Goal: Information Seeking & Learning: Find specific page/section

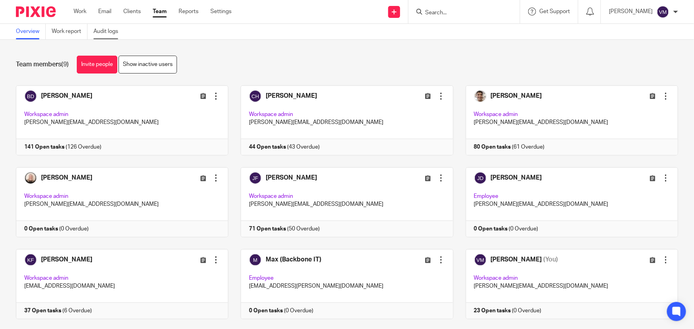
click at [109, 30] on link "Audit logs" at bounding box center [108, 32] width 31 height 16
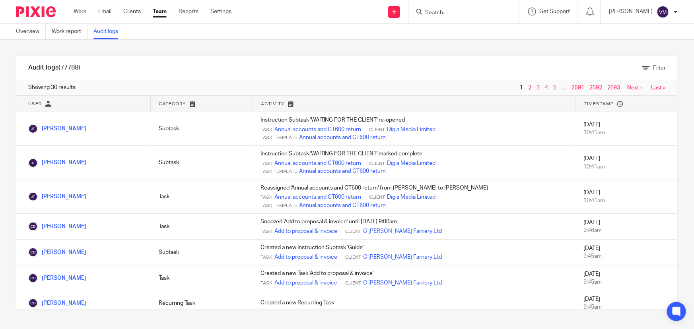
click at [153, 13] on link "Team" at bounding box center [160, 12] width 14 height 8
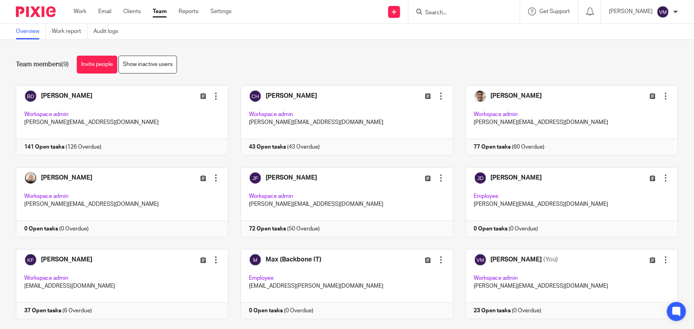
click at [454, 16] on input "Search" at bounding box center [460, 13] width 72 height 7
click at [115, 29] on link "Audit logs" at bounding box center [108, 32] width 31 height 16
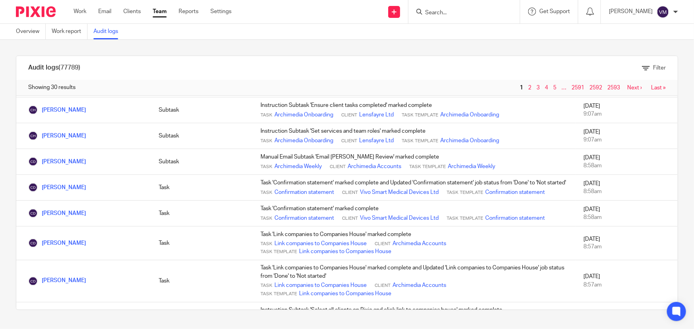
scroll to position [672, 0]
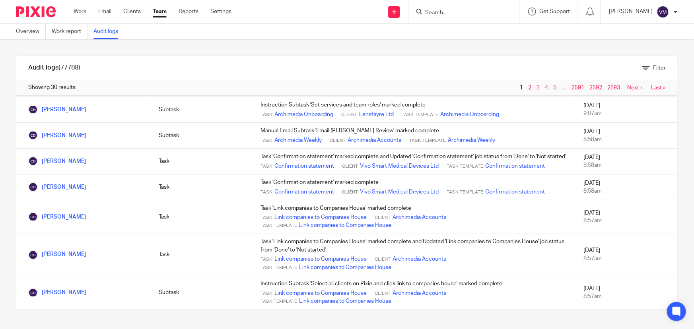
click at [528, 85] on link "2" at bounding box center [529, 88] width 3 height 6
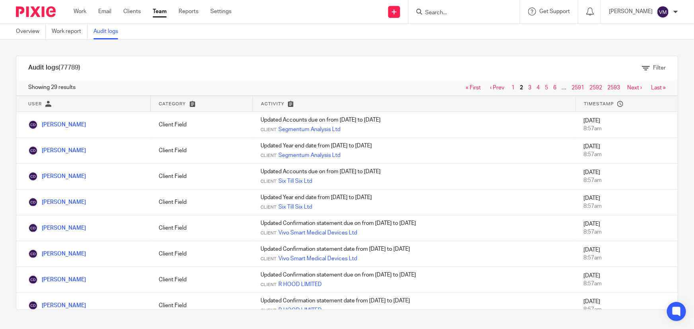
click at [160, 10] on link "Team" at bounding box center [160, 12] width 14 height 8
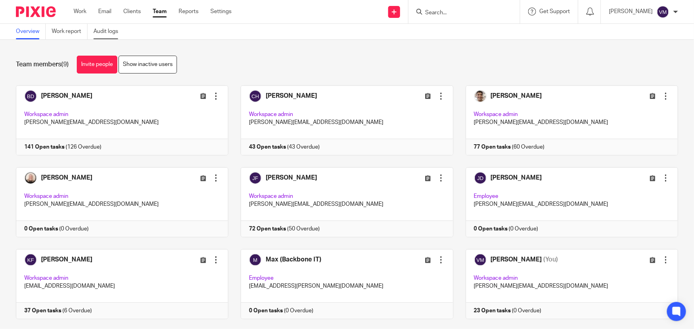
click at [101, 31] on link "Audit logs" at bounding box center [108, 32] width 31 height 16
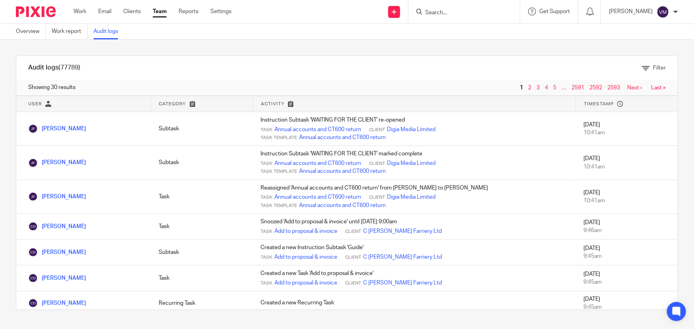
click at [445, 13] on input "Search" at bounding box center [460, 13] width 72 height 7
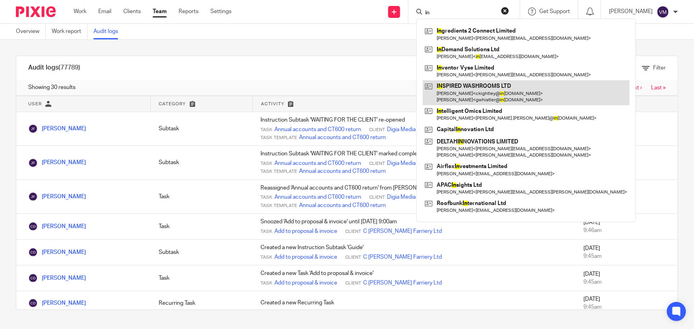
type input "in"
click at [501, 93] on link at bounding box center [526, 92] width 207 height 25
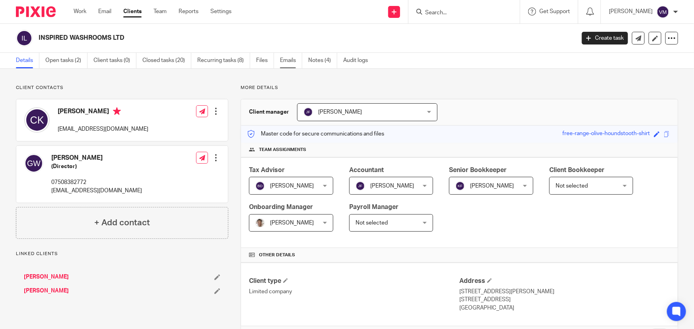
click at [289, 59] on link "Emails" at bounding box center [291, 61] width 22 height 16
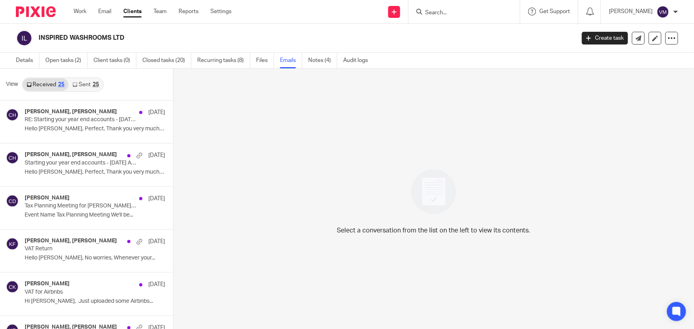
click at [88, 87] on link "Sent 25" at bounding box center [85, 84] width 34 height 13
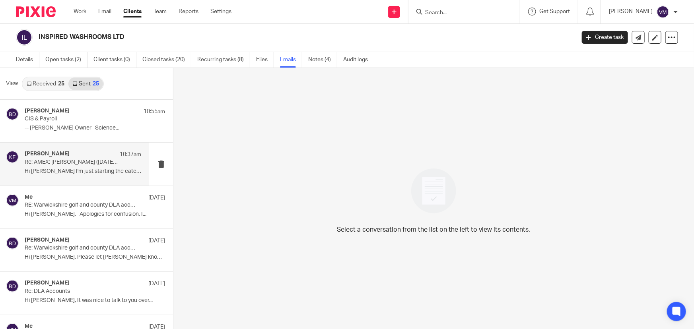
click at [46, 161] on p "Re: AMEX: Chris Kightley (11/08/25 to 17/08/25)" at bounding box center [71, 162] width 93 height 7
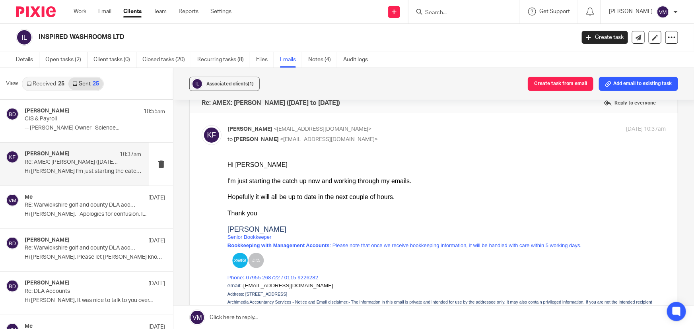
scroll to position [0, 0]
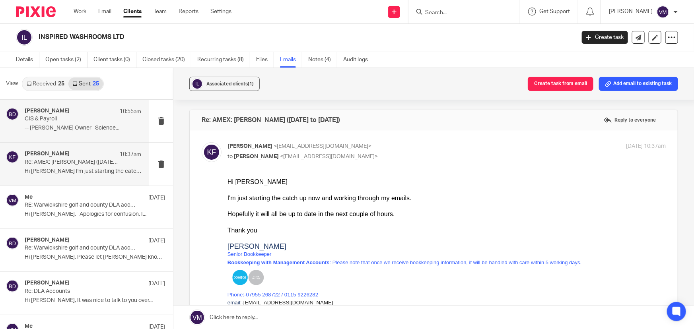
click at [81, 125] on p "-- Barbara Demetriou Owner Science..." at bounding box center [83, 128] width 116 height 7
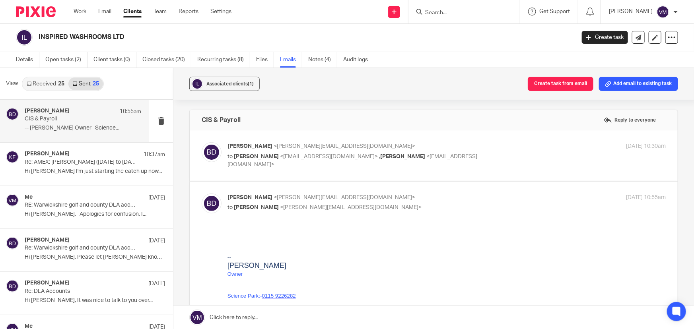
click at [38, 87] on link "Received 25" at bounding box center [46, 84] width 46 height 13
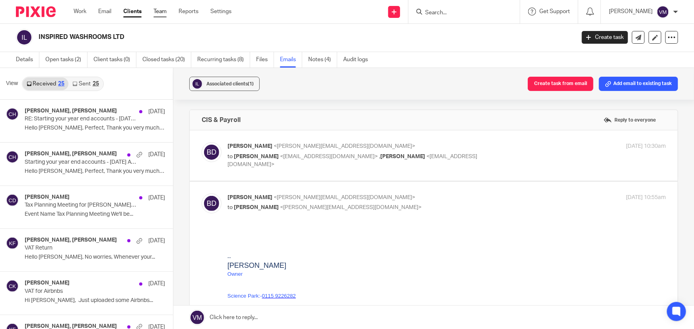
click at [161, 8] on link "Team" at bounding box center [159, 12] width 13 height 8
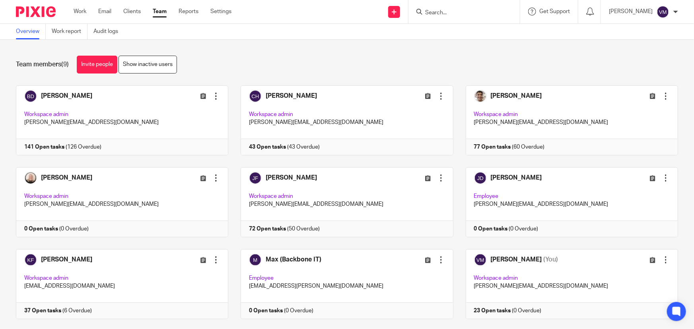
click at [464, 10] on input "Search" at bounding box center [460, 13] width 72 height 7
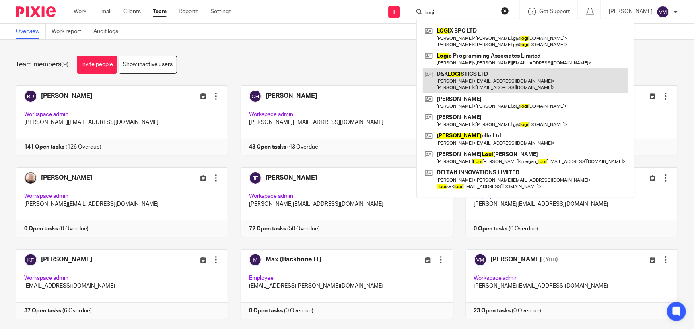
type input "logi"
click at [481, 80] on link at bounding box center [525, 80] width 205 height 25
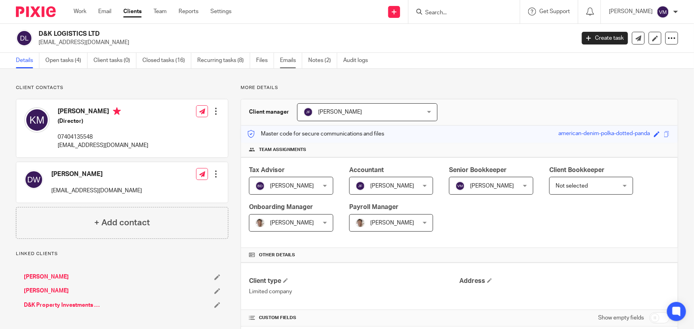
click at [291, 60] on link "Emails" at bounding box center [291, 61] width 22 height 16
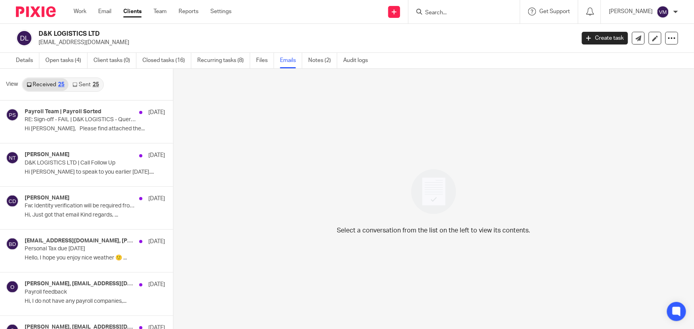
click at [82, 82] on link "Sent 25" at bounding box center [85, 84] width 34 height 13
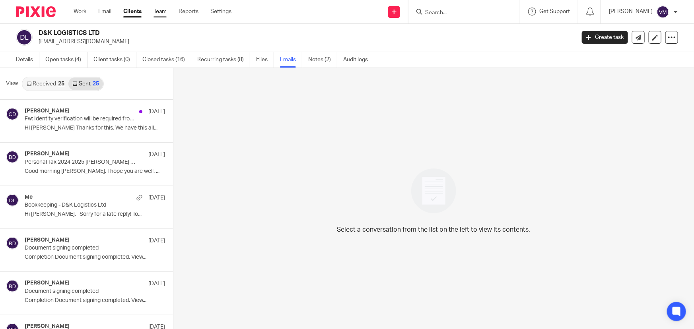
click at [163, 12] on link "Team" at bounding box center [159, 12] width 13 height 8
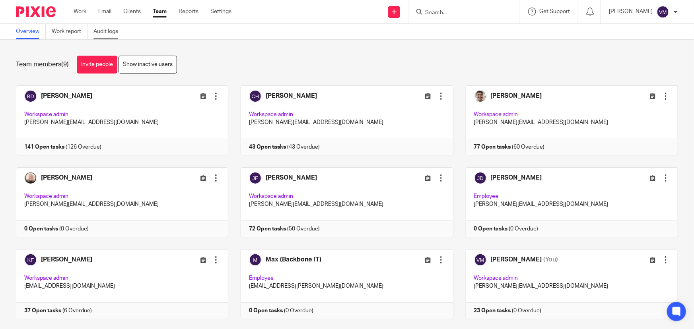
click at [102, 31] on link "Audit logs" at bounding box center [108, 32] width 31 height 16
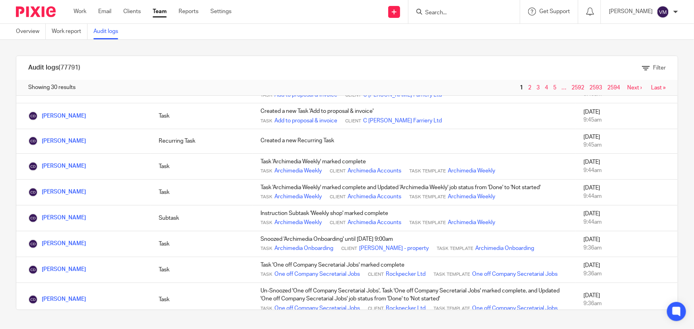
scroll to position [289, 0]
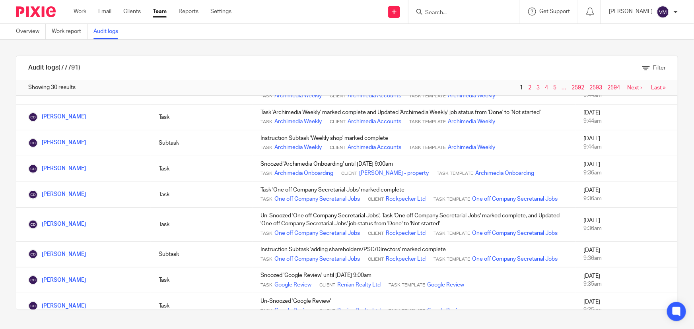
click at [159, 11] on link "Team" at bounding box center [160, 12] width 14 height 8
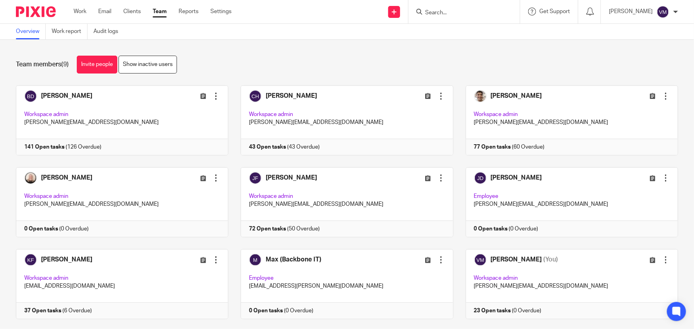
click at [458, 11] on input "Search" at bounding box center [460, 13] width 72 height 7
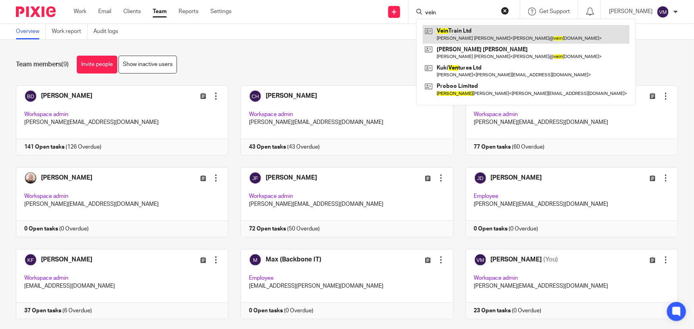
type input "vein"
click at [472, 34] on link at bounding box center [526, 34] width 207 height 18
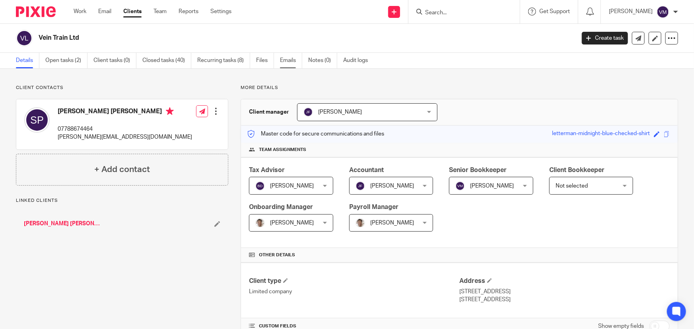
click at [294, 59] on link "Emails" at bounding box center [291, 61] width 22 height 16
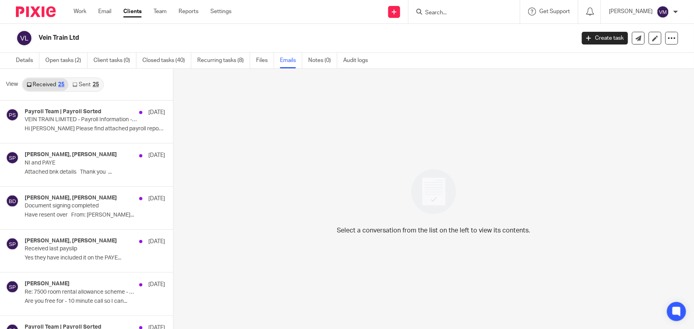
click at [93, 80] on link "Sent 25" at bounding box center [85, 84] width 34 height 13
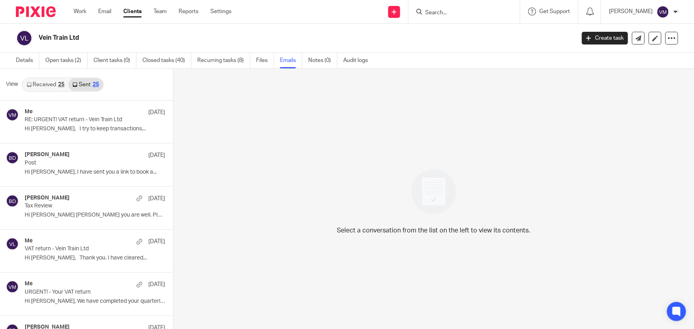
scroll to position [1, 0]
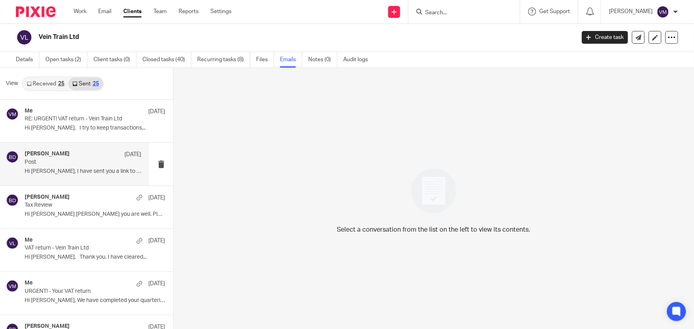
click at [60, 157] on h4 "Barbara Demtriou" at bounding box center [47, 154] width 45 height 7
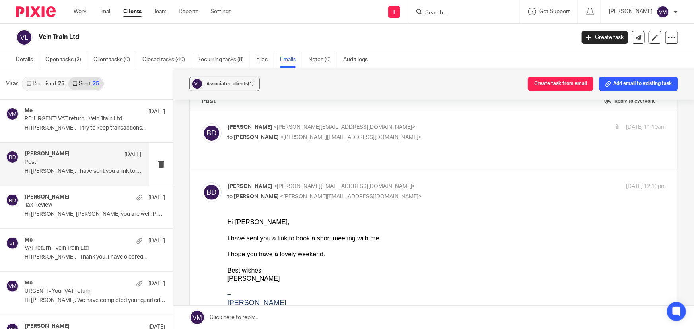
scroll to position [0, 0]
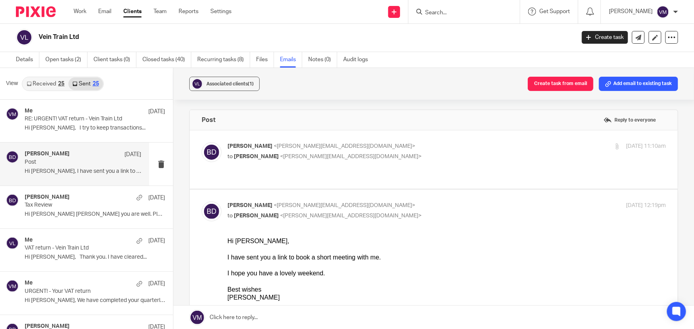
click at [404, 145] on p "Barbara Demtriou <barbara@archimediaaccounts.co.uk>" at bounding box center [373, 146] width 292 height 8
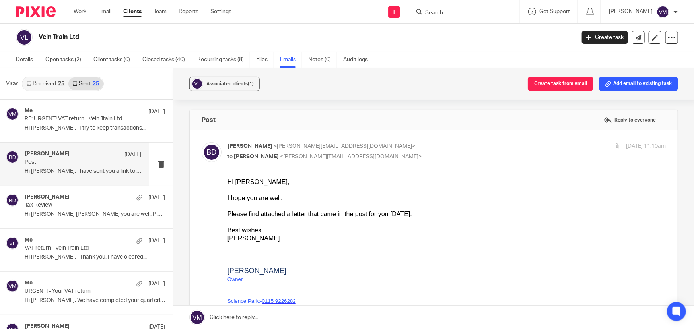
click at [404, 145] on p "Barbara Demtriou <barbara@archimediaaccounts.co.uk>" at bounding box center [373, 146] width 292 height 8
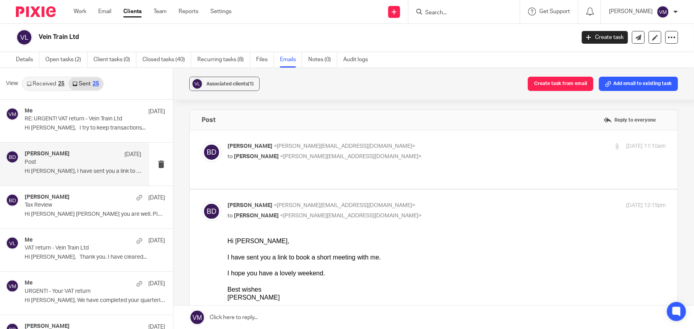
click at [404, 145] on p "Barbara Demtriou <barbara@archimediaaccounts.co.uk>" at bounding box center [373, 146] width 292 height 8
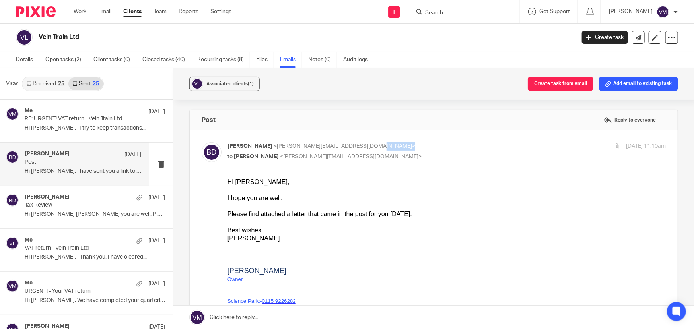
click at [404, 145] on p "Barbara Demtriou <barbara@archimediaaccounts.co.uk>" at bounding box center [373, 146] width 292 height 8
click at [406, 139] on label at bounding box center [434, 314] width 488 height 369
click at [202, 142] on input "checkbox" at bounding box center [201, 142] width 0 height 0
checkbox input "false"
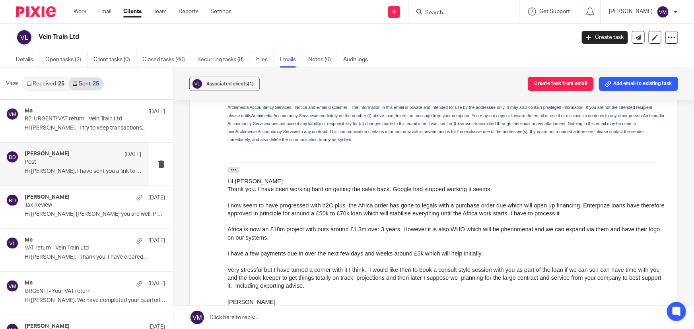
scroll to position [398, 0]
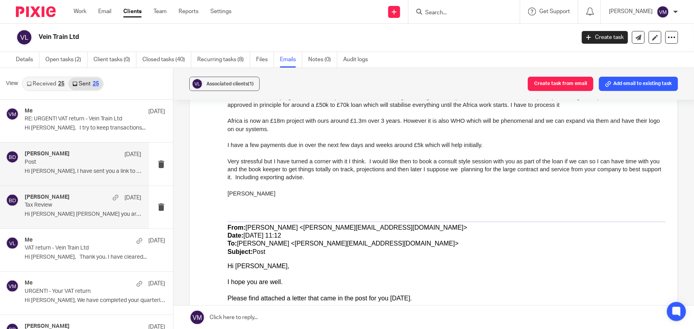
click at [73, 218] on div "Barbara Demtriou 8 Aug Tax Review Hi Sarah Anne Hope you are well. Please..." at bounding box center [83, 207] width 116 height 27
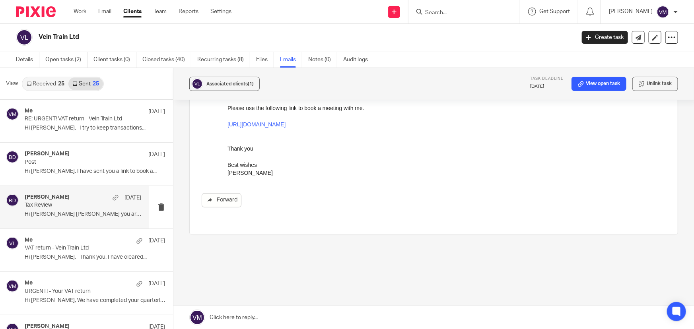
scroll to position [0, 0]
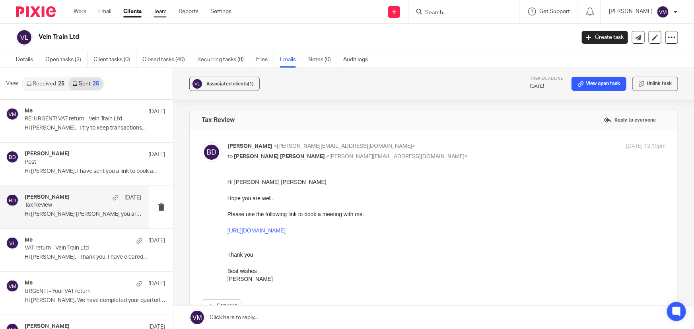
click at [157, 12] on link "Team" at bounding box center [159, 12] width 13 height 8
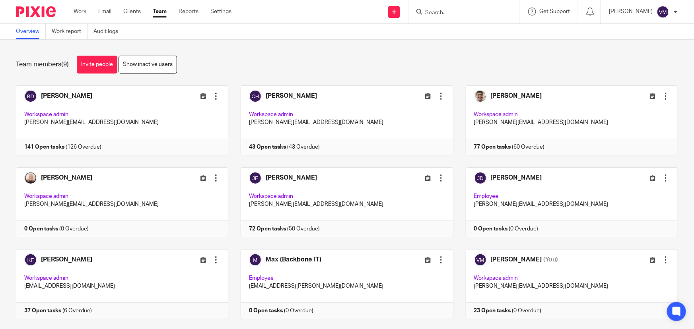
click at [444, 17] on div at bounding box center [463, 11] width 111 height 23
click at [447, 13] on input "Search" at bounding box center [460, 13] width 72 height 7
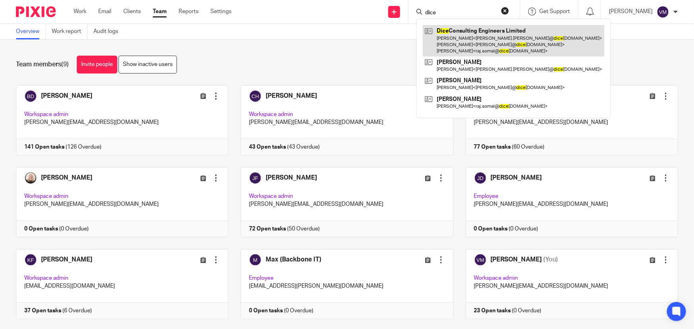
type input "dice"
click at [461, 37] on link at bounding box center [514, 40] width 182 height 31
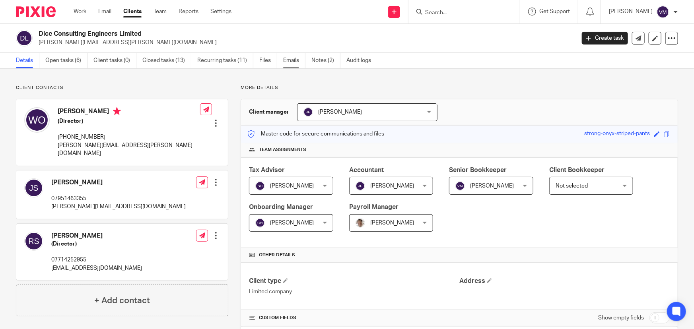
click at [298, 62] on link "Emails" at bounding box center [294, 61] width 22 height 16
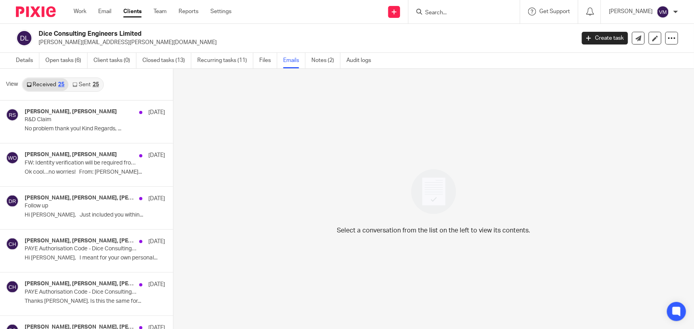
click at [79, 83] on link "Sent 25" at bounding box center [85, 84] width 34 height 13
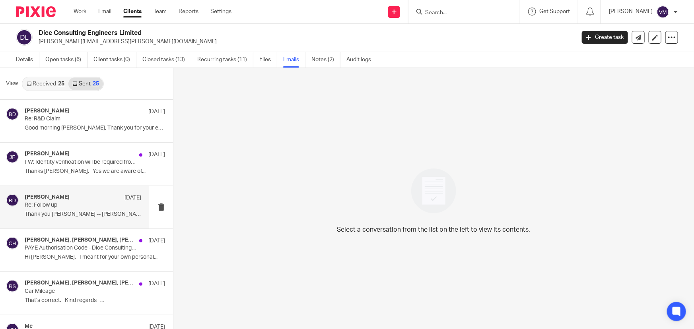
click at [60, 199] on h4 "Barbara Demtriou" at bounding box center [47, 197] width 45 height 7
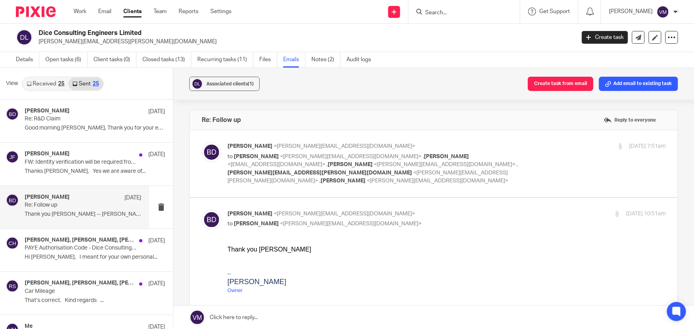
scroll to position [0, 0]
click at [564, 153] on div "Barbara Demtriou <barbara@archimediaaccounts.co.uk> to Nick Godward <nicholas.g…" at bounding box center [446, 163] width 438 height 43
checkbox input "true"
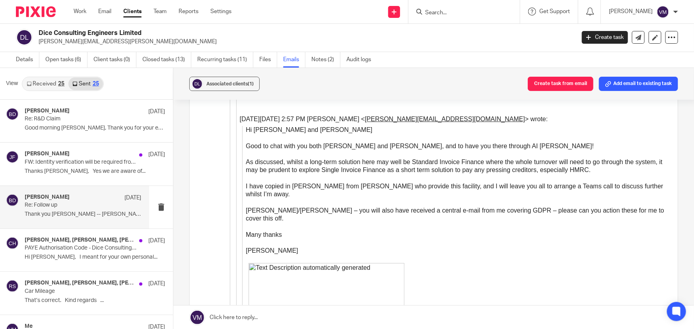
scroll to position [2240, 0]
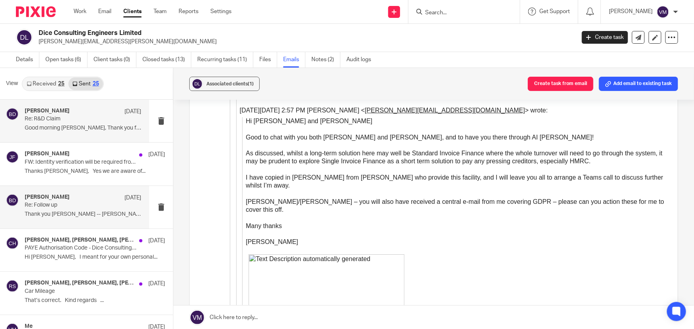
click at [54, 126] on p "Good morning Raj, Thank you for your email...." at bounding box center [83, 128] width 116 height 7
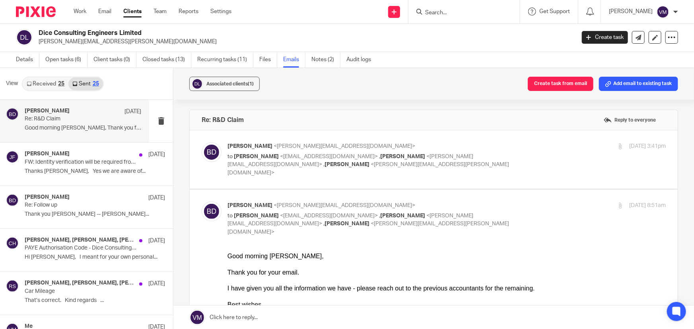
scroll to position [0, 0]
click at [544, 147] on div "12 Aug 2025 3:41pm" at bounding box center [593, 146] width 146 height 8
checkbox input "true"
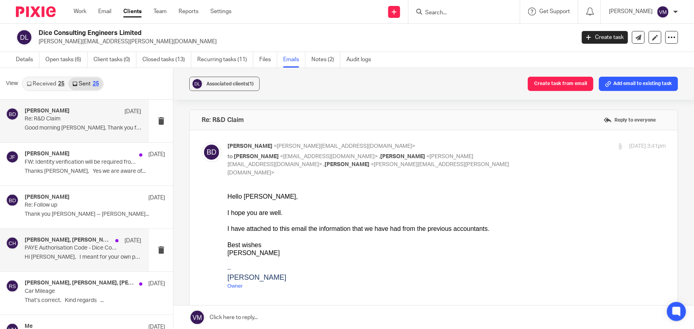
click at [71, 247] on p "PAYE Authorisation Code - Dice Consulting Engineers Limited" at bounding box center [71, 248] width 93 height 7
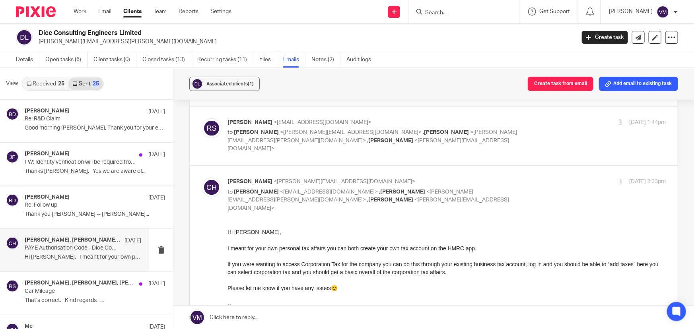
scroll to position [506, 0]
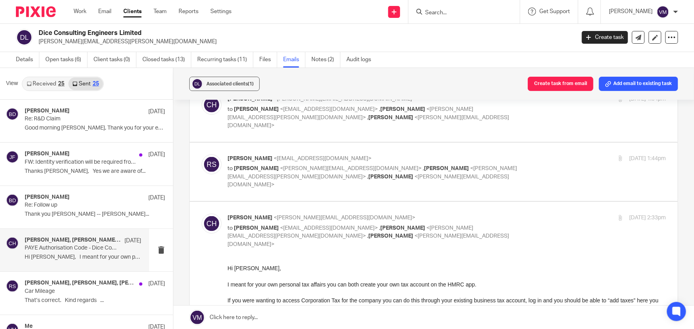
click at [520, 214] on div "13 Aug 2025 2:33pm" at bounding box center [593, 218] width 146 height 8
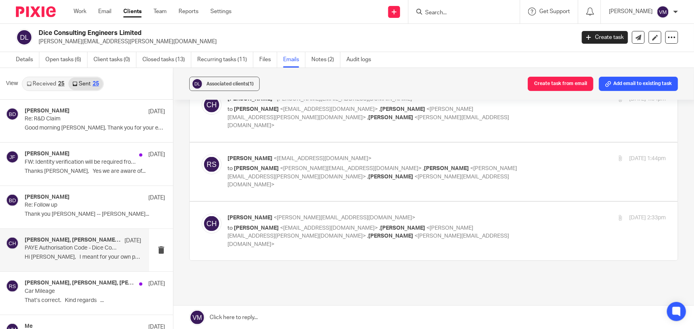
scroll to position [465, 0]
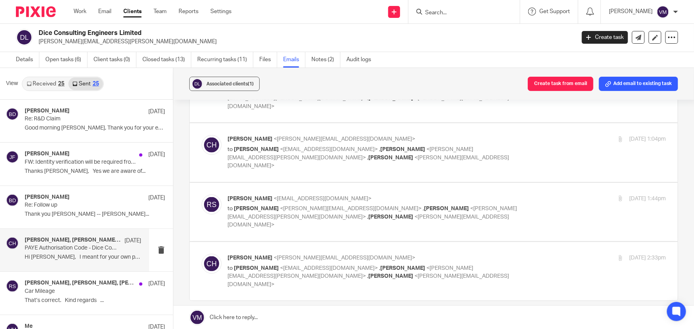
click at [537, 254] on div "Chloe Hooton <chloe@archimediaaccounts.co.uk> to Raj Somal <raj.somal@diceconsu…" at bounding box center [446, 271] width 438 height 35
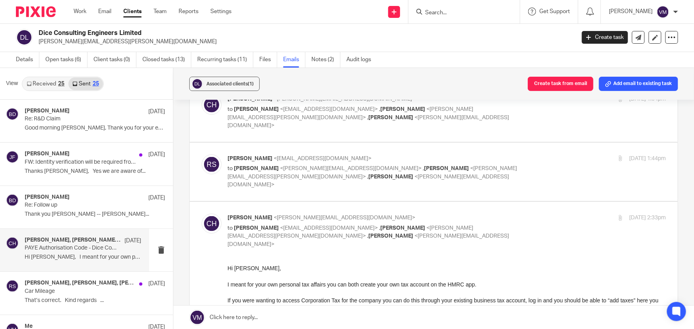
scroll to position [0, 0]
click at [202, 213] on input "checkbox" at bounding box center [201, 213] width 0 height 0
checkbox input "false"
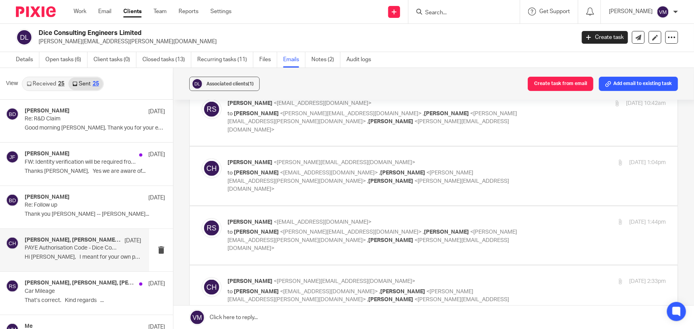
scroll to position [429, 0]
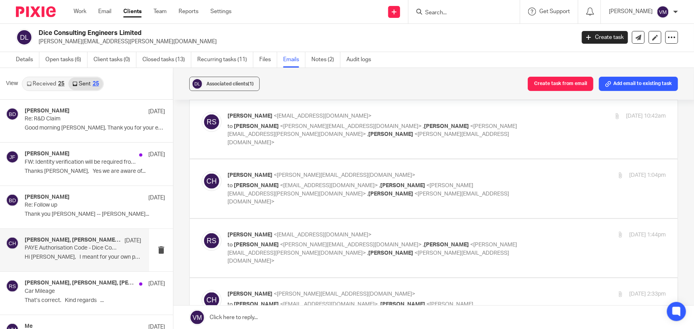
click at [534, 231] on div "13 Aug 2025 1:44pm" at bounding box center [593, 235] width 146 height 8
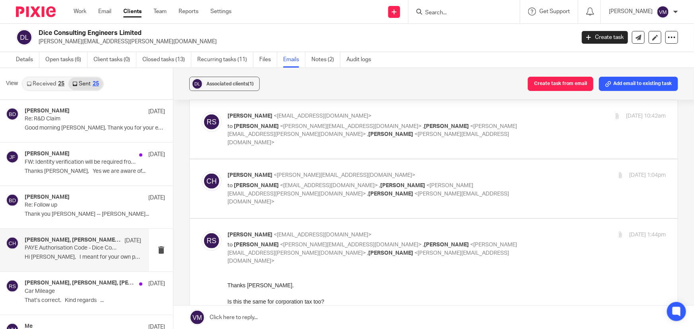
scroll to position [0, 0]
click at [534, 231] on div "13 Aug 2025 1:44pm" at bounding box center [593, 235] width 146 height 8
checkbox input "false"
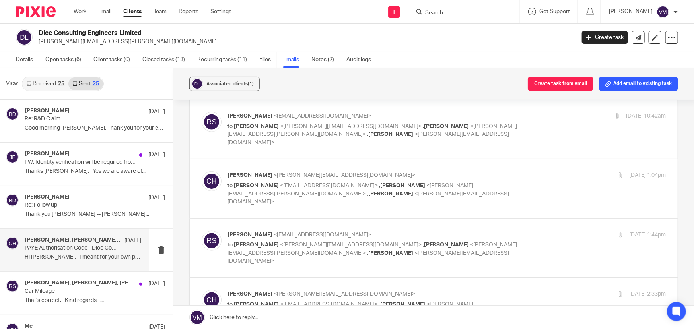
click at [547, 171] on div "Chloe Hooton <chloe@archimediaaccounts.co.uk> to Raj Somal <raj.somal@diceconsu…" at bounding box center [446, 188] width 438 height 35
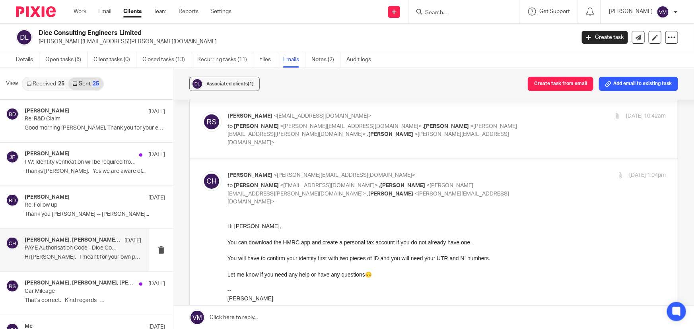
click at [545, 171] on div "Chloe Hooton <chloe@archimediaaccounts.co.uk> to Raj Somal <raj.somal@diceconsu…" at bounding box center [446, 188] width 438 height 35
checkbox input "false"
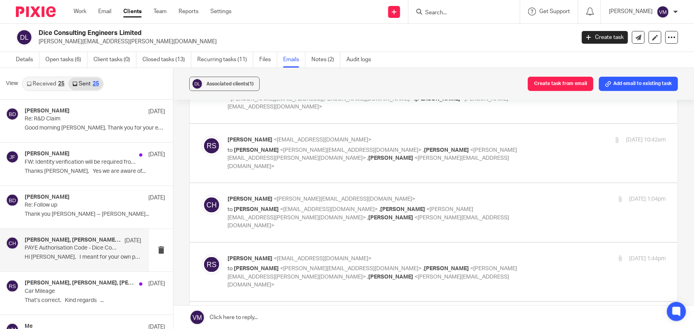
scroll to position [394, 0]
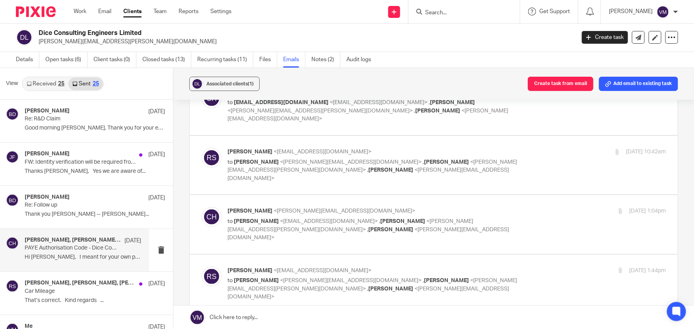
click at [539, 148] on div "Raj Somal <raj.somal@diceconsult.co.uk> to Chloe Hooton <chloe@archimediaaccoun…" at bounding box center [446, 165] width 438 height 35
checkbox input "true"
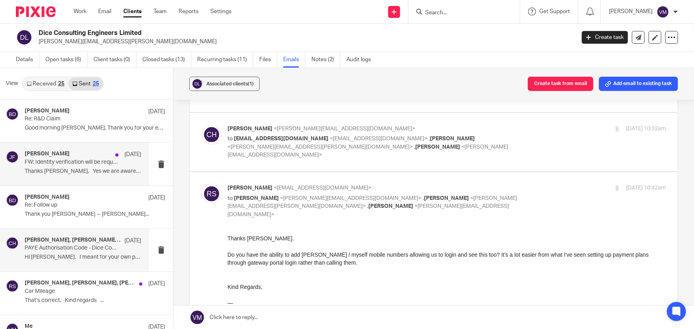
scroll to position [0, 0]
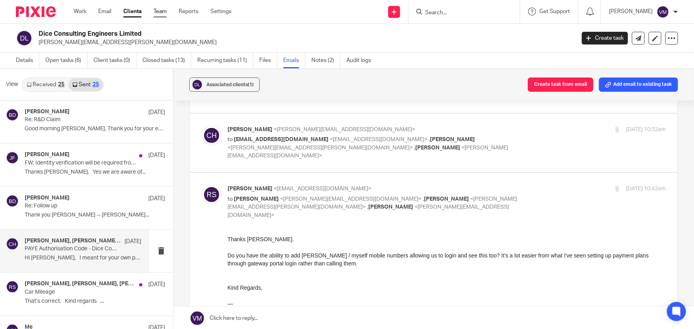
click at [161, 9] on link "Team" at bounding box center [159, 12] width 13 height 8
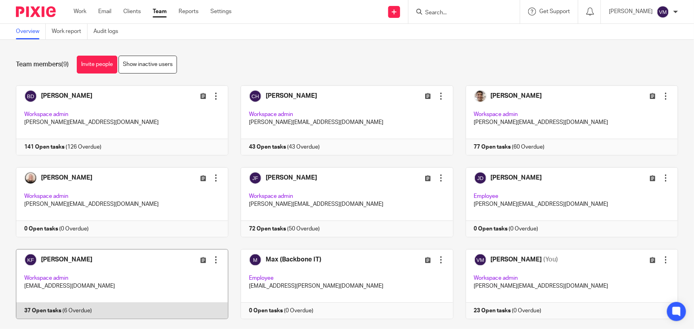
scroll to position [17, 0]
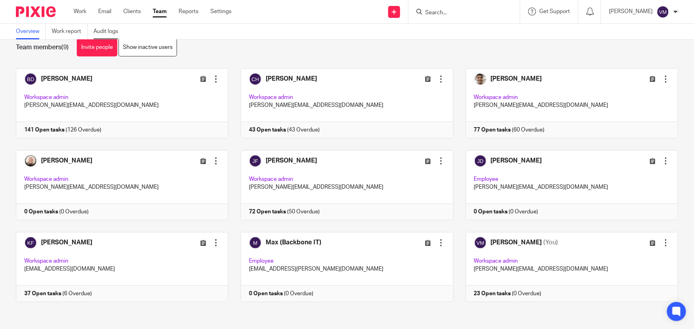
click at [109, 28] on link "Audit logs" at bounding box center [108, 32] width 31 height 16
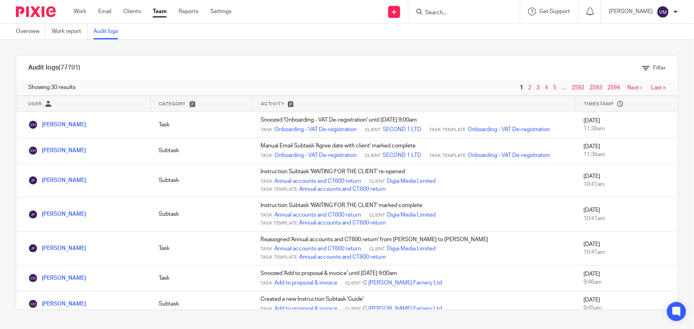
click at [452, 15] on input "Search" at bounding box center [460, 13] width 72 height 7
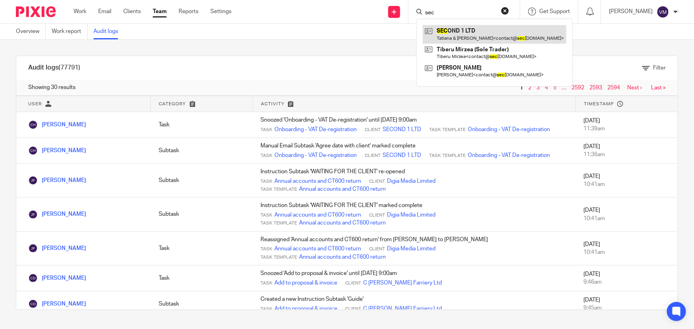
type input "sec"
click at [461, 32] on link at bounding box center [495, 34] width 144 height 18
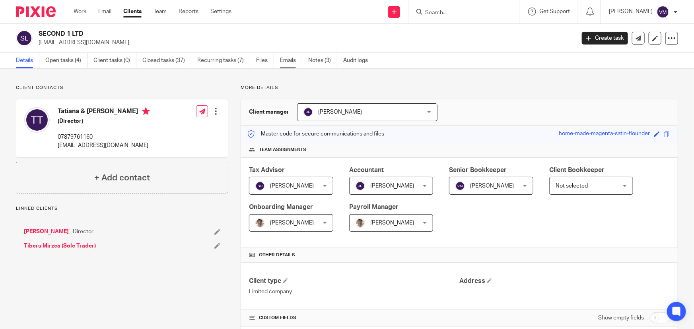
click at [283, 59] on link "Emails" at bounding box center [291, 61] width 22 height 16
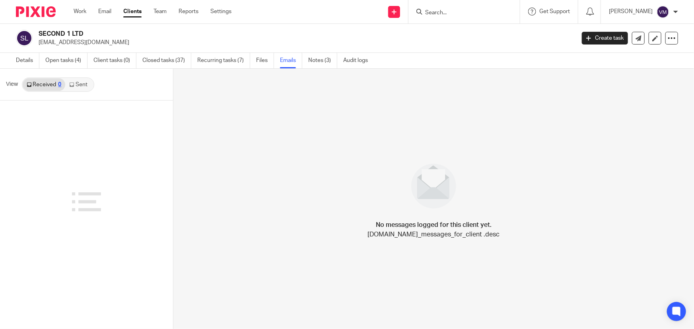
click at [73, 87] on link "Sent" at bounding box center [79, 84] width 28 height 13
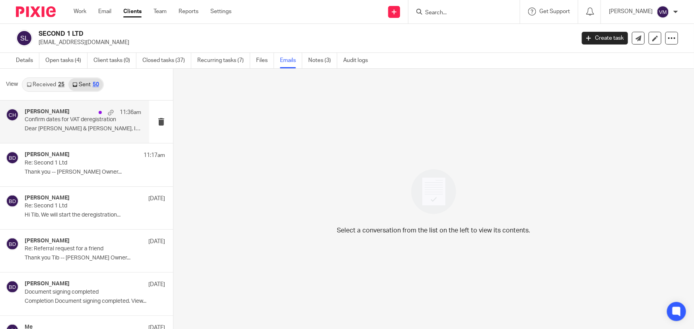
click at [48, 127] on p "Dear [PERSON_NAME] & [PERSON_NAME], I hope you are..." at bounding box center [83, 129] width 116 height 7
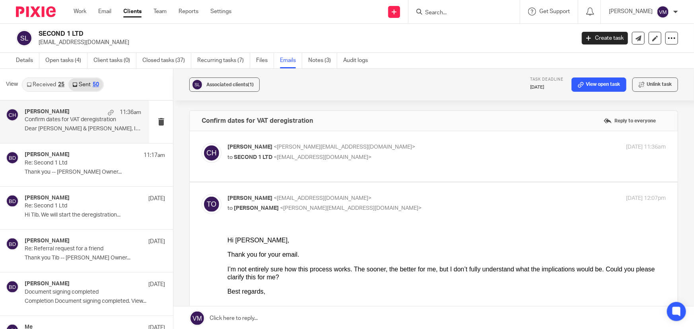
click at [441, 144] on p "Chloe Hooton <chloe@archimediaaccounts.co.uk>" at bounding box center [373, 147] width 292 height 8
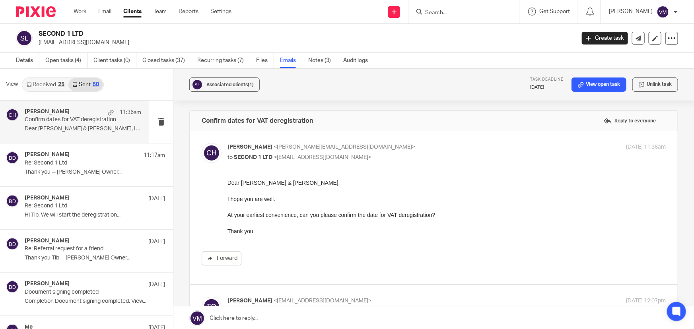
click at [441, 144] on p "Chloe Hooton <chloe@archimediaaccounts.co.uk>" at bounding box center [373, 147] width 292 height 8
checkbox input "false"
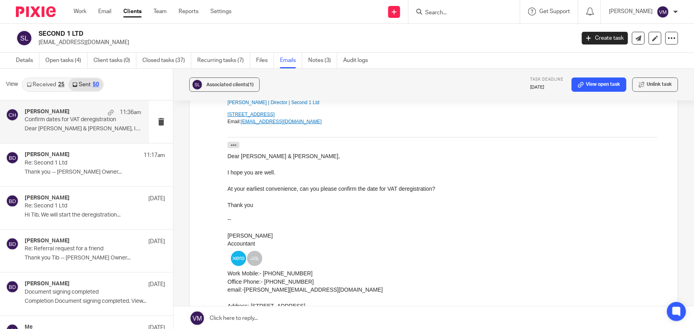
scroll to position [217, 0]
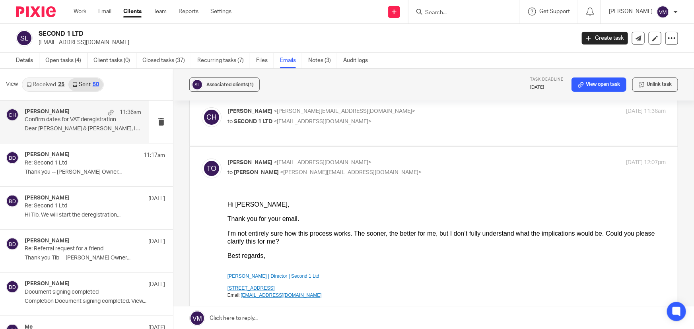
click at [439, 161] on p "Tatiana Oana <contact@second1.co.uk>" at bounding box center [373, 163] width 292 height 8
checkbox input "false"
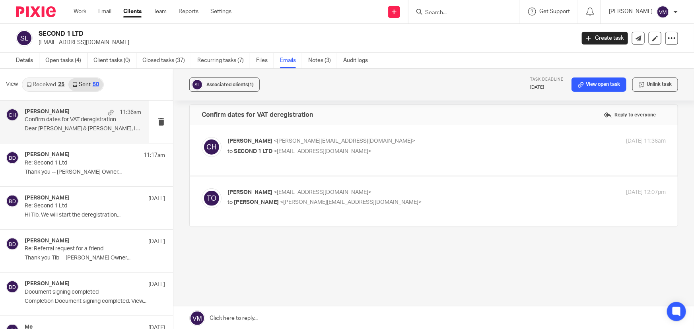
scroll to position [6, 0]
click at [63, 164] on p "Re: Second 1 Ltd" at bounding box center [71, 163] width 93 height 7
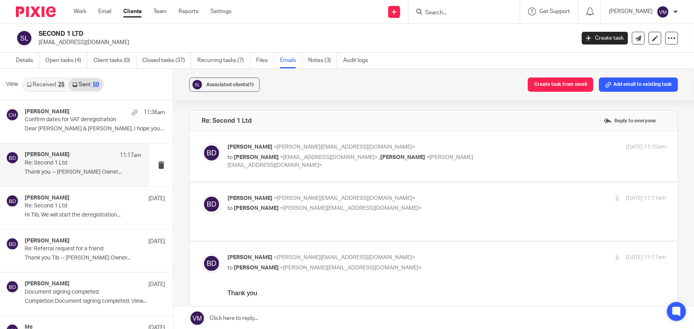
scroll to position [0, 0]
click at [419, 191] on label at bounding box center [434, 211] width 488 height 58
click at [202, 194] on input "checkbox" at bounding box center [201, 194] width 0 height 0
checkbox input "true"
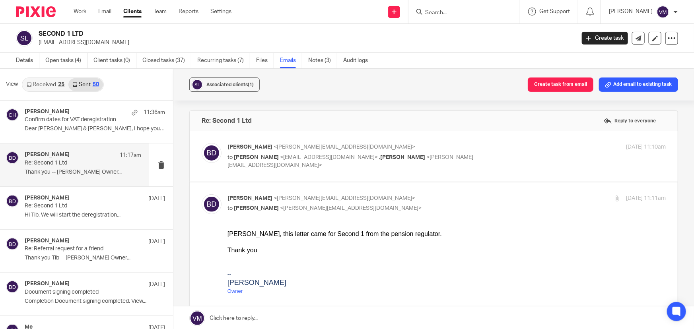
click at [497, 148] on p "Barbara Demtriou <barbara@archimediaaccounts.co.uk>" at bounding box center [373, 147] width 292 height 8
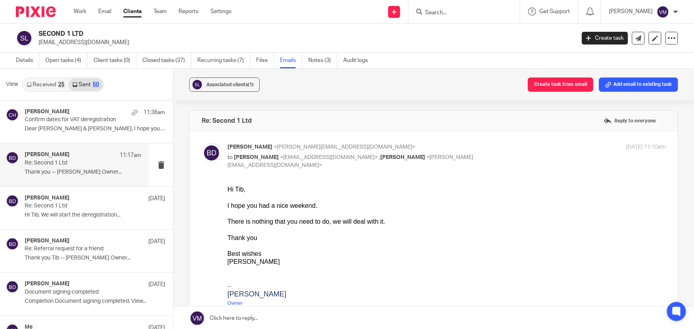
click at [497, 148] on p "[PERSON_NAME] <[PERSON_NAME][EMAIL_ADDRESS][DOMAIN_NAME]>" at bounding box center [373, 147] width 292 height 8
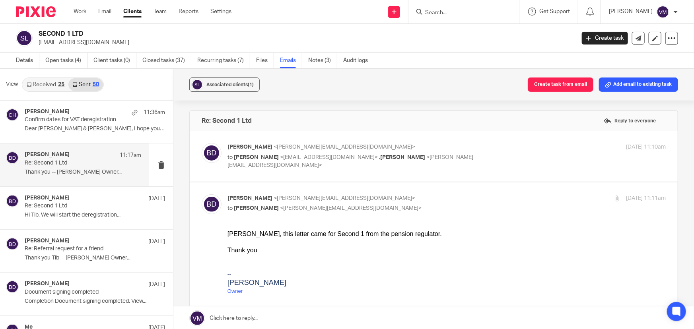
click at [497, 148] on p "Barbara Demtriou <barbara@archimediaaccounts.co.uk>" at bounding box center [373, 147] width 292 height 8
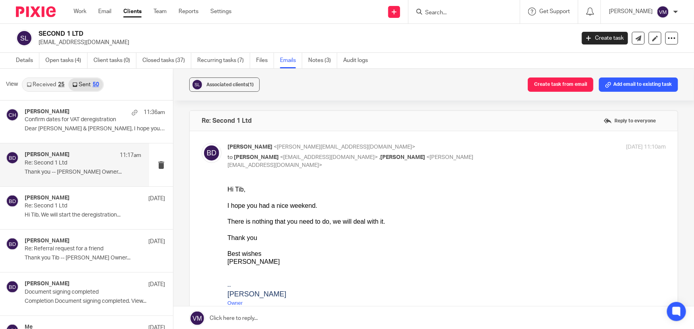
click at [508, 147] on p "Barbara Demtriou <barbara@archimediaaccounts.co.uk>" at bounding box center [373, 147] width 292 height 8
checkbox input "false"
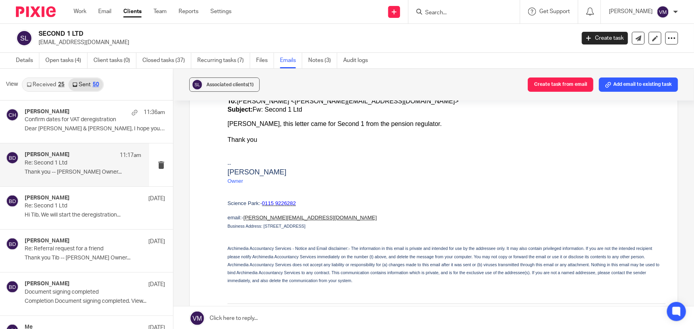
scroll to position [939, 0]
click at [47, 83] on link "Received 25" at bounding box center [46, 84] width 46 height 13
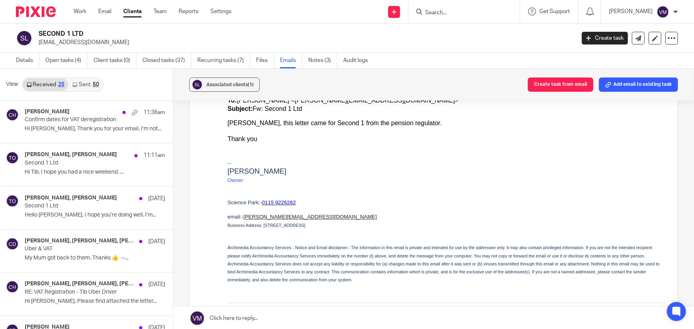
scroll to position [1, 0]
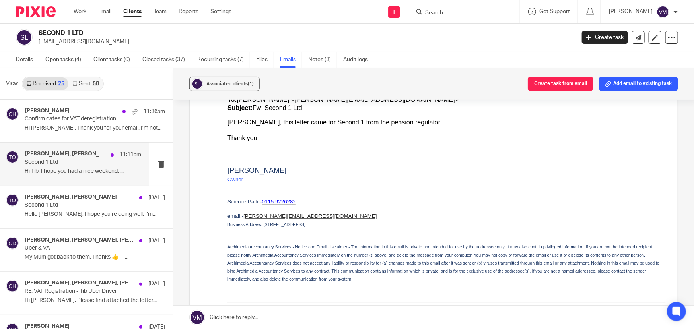
click at [52, 163] on p "Second 1 Ltd" at bounding box center [71, 162] width 93 height 7
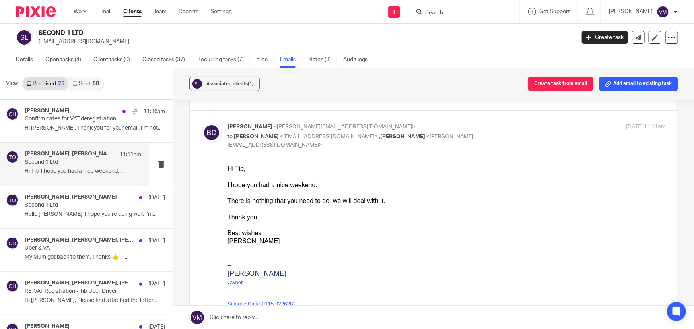
scroll to position [72, 0]
click at [162, 12] on link "Team" at bounding box center [159, 12] width 13 height 8
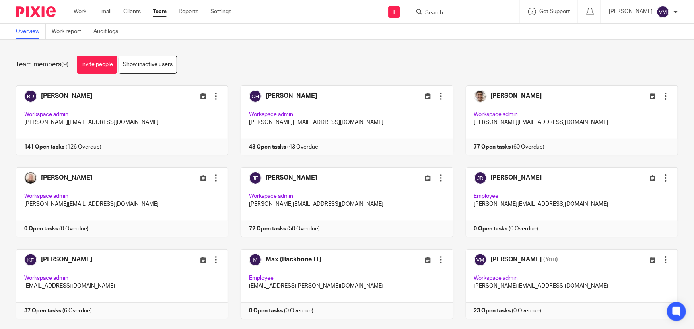
click at [442, 14] on input "Search" at bounding box center [460, 13] width 72 height 7
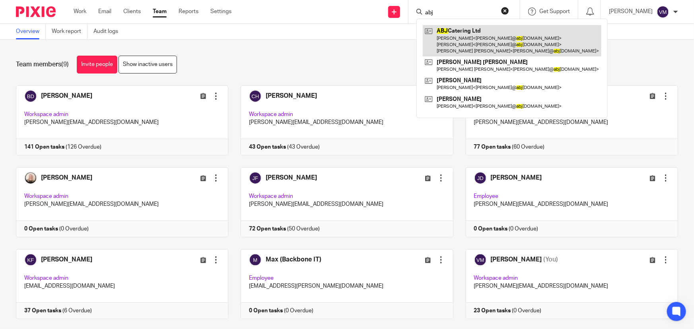
type input "abj"
click at [480, 29] on link at bounding box center [512, 40] width 178 height 31
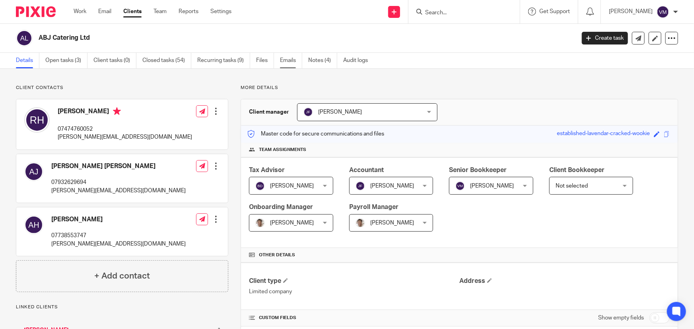
click at [297, 61] on link "Emails" at bounding box center [291, 61] width 22 height 16
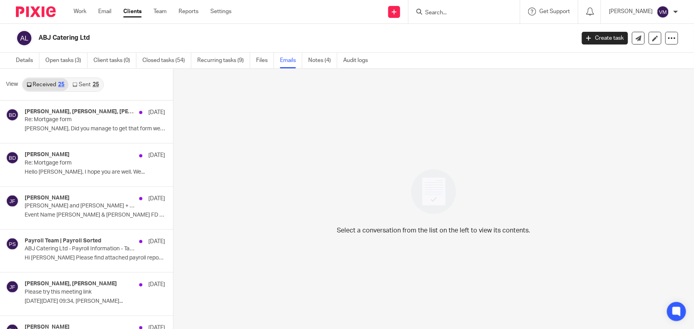
click at [80, 86] on link "Sent 25" at bounding box center [85, 84] width 34 height 13
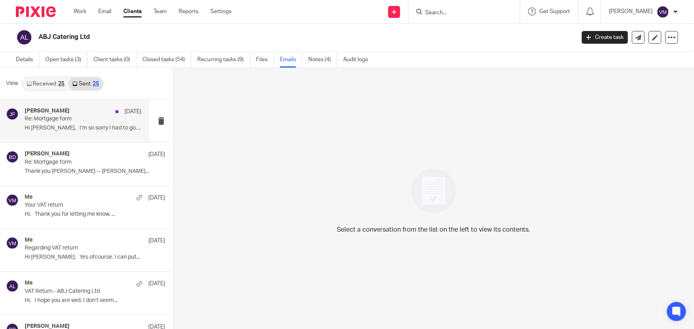
click at [68, 111] on div "Jill Fox 13 Aug" at bounding box center [83, 112] width 116 height 8
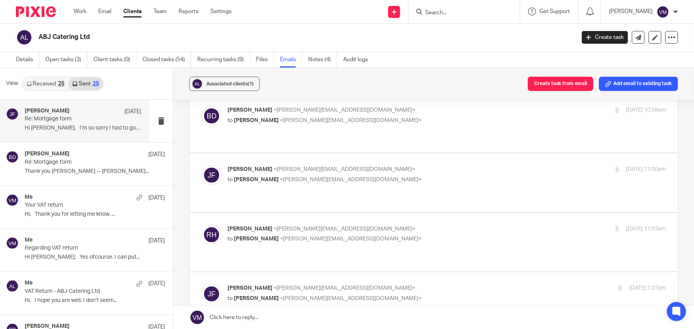
scroll to position [325, 0]
click at [398, 153] on label at bounding box center [434, 182] width 488 height 58
click at [202, 165] on input "checkbox" at bounding box center [201, 165] width 0 height 0
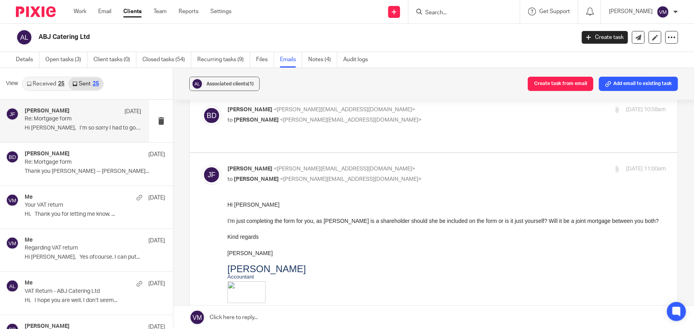
scroll to position [0, 0]
click at [398, 165] on p "Jill Fox <jill@archimediaaccounts.co.uk>" at bounding box center [373, 169] width 292 height 8
checkbox input "false"
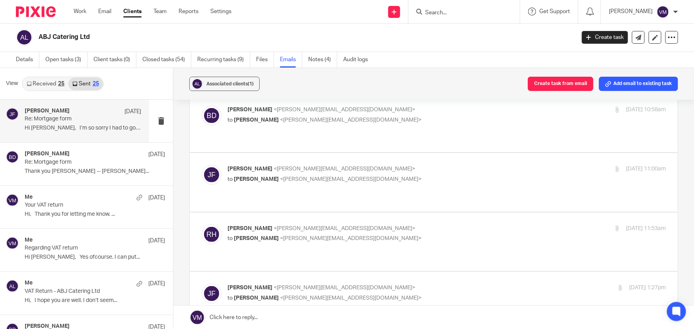
click at [383, 225] on p "Rodney Henderson <rodney@abjcatering.com>" at bounding box center [373, 229] width 292 height 8
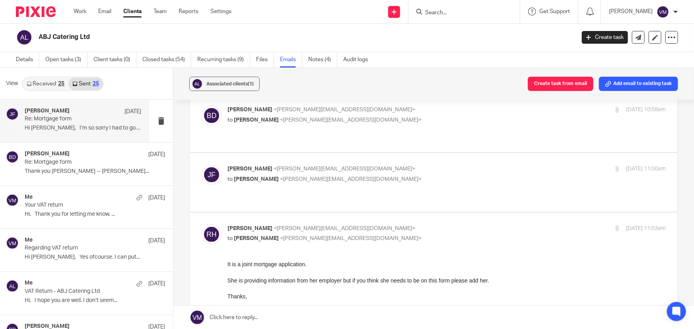
click at [389, 225] on p "Rodney Henderson <rodney@abjcatering.com>" at bounding box center [373, 229] width 292 height 8
checkbox input "false"
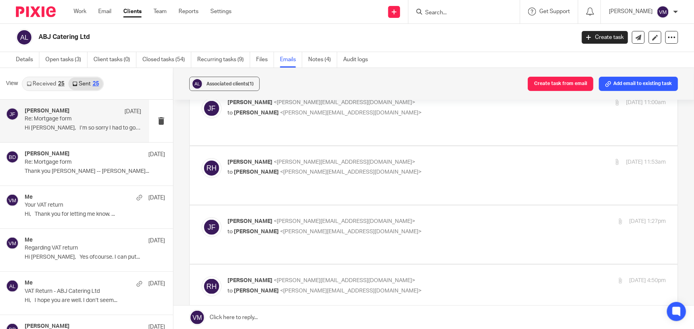
scroll to position [398, 0]
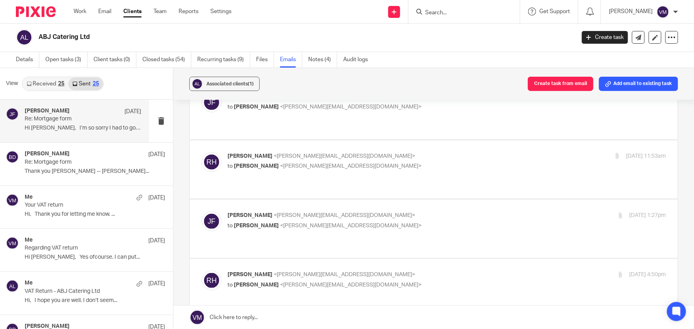
click at [392, 222] on p "to Rodney Henderson <rodney@abjcatering.com>" at bounding box center [373, 226] width 292 height 8
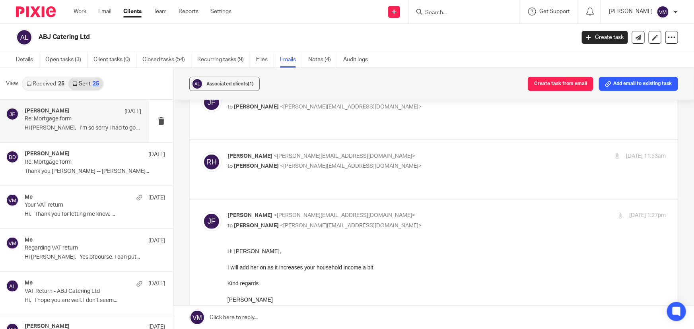
scroll to position [0, 0]
click at [393, 211] on p "Jill Fox <jill@archimediaaccounts.co.uk>" at bounding box center [373, 215] width 292 height 8
checkbox input "false"
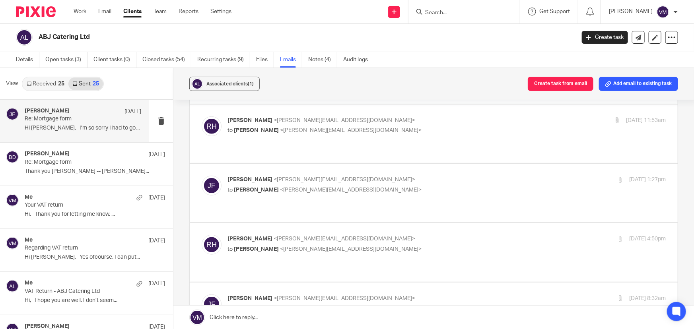
scroll to position [469, 0]
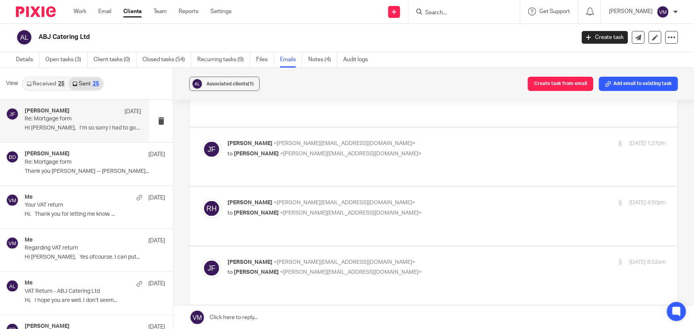
click at [390, 246] on label at bounding box center [434, 275] width 488 height 58
click at [202, 258] on input "checkbox" at bounding box center [201, 258] width 0 height 0
checkbox input "true"
click at [391, 209] on p "to Jill Fox <jill@archimediaaccounts.co.uk>" at bounding box center [373, 213] width 292 height 8
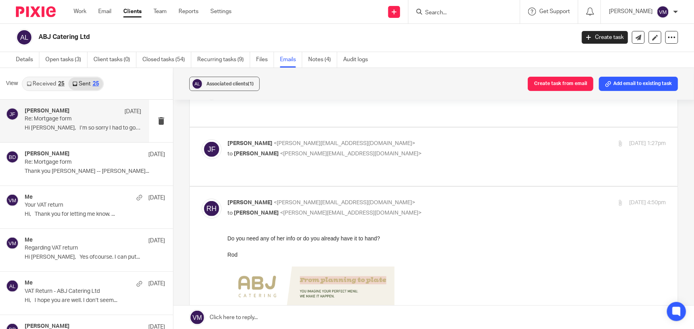
click at [392, 199] on p "Rodney Henderson <rodney@abjcatering.com>" at bounding box center [373, 203] width 292 height 8
checkbox input "false"
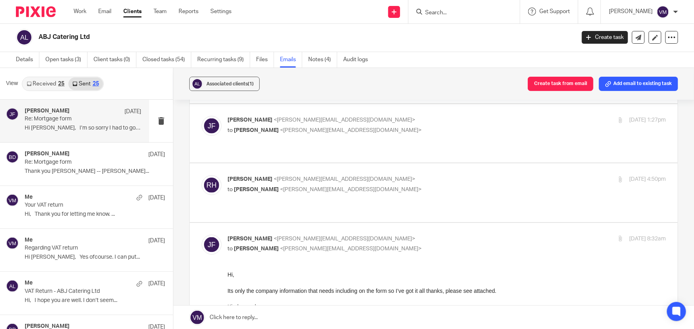
scroll to position [506, 0]
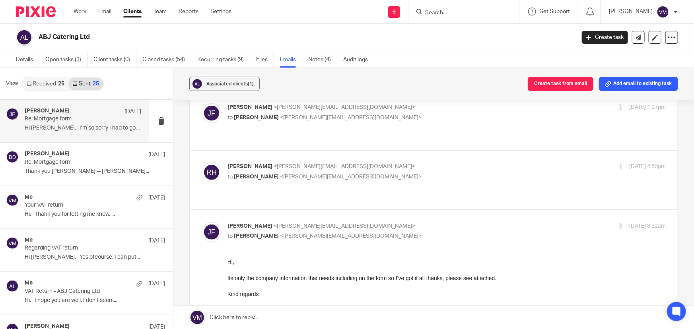
click at [407, 222] on p "Jill Fox <jill@archimediaaccounts.co.uk>" at bounding box center [373, 226] width 292 height 8
checkbox input "false"
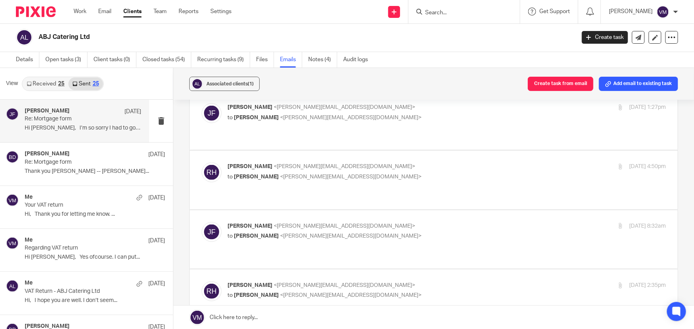
click at [411, 281] on p "Rodney Henderson <rodney@abjcatering.com>" at bounding box center [373, 285] width 292 height 8
click at [202, 281] on input "checkbox" at bounding box center [201, 281] width 0 height 0
checkbox input "false"
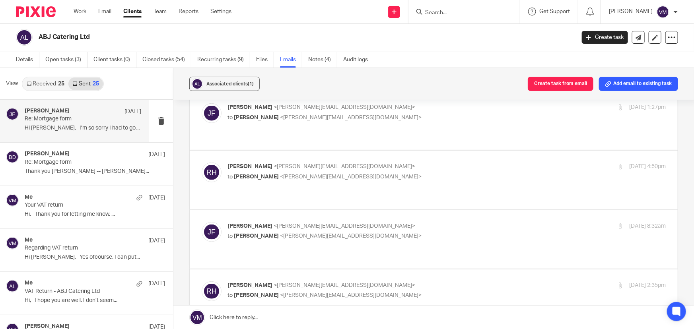
scroll to position [542, 0]
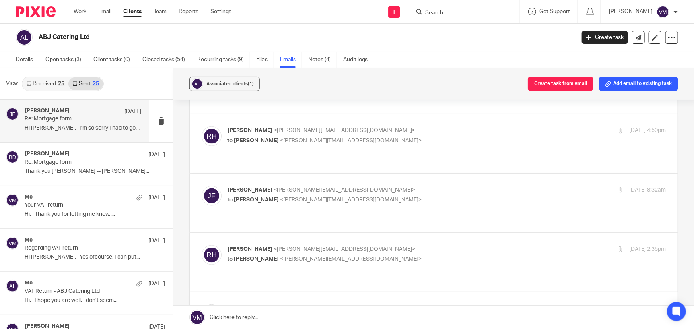
click at [408, 304] on p "Jill Fox <jill@archimediaaccounts.co.uk>" at bounding box center [373, 308] width 292 height 8
click at [202, 304] on input "checkbox" at bounding box center [201, 304] width 0 height 0
checkbox input "false"
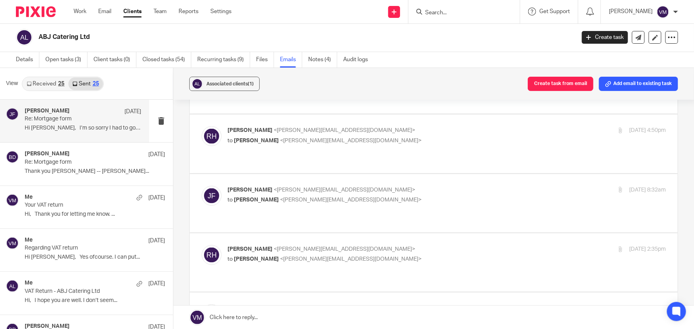
scroll to position [578, 0]
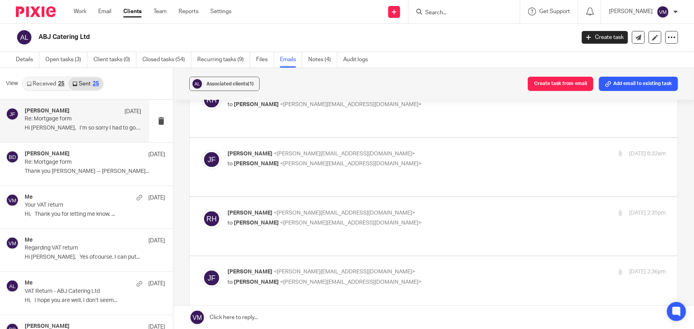
click at [202, 327] on input "checkbox" at bounding box center [201, 327] width 0 height 0
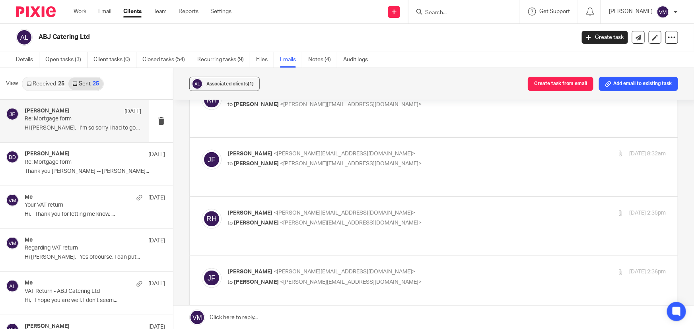
checkbox input "false"
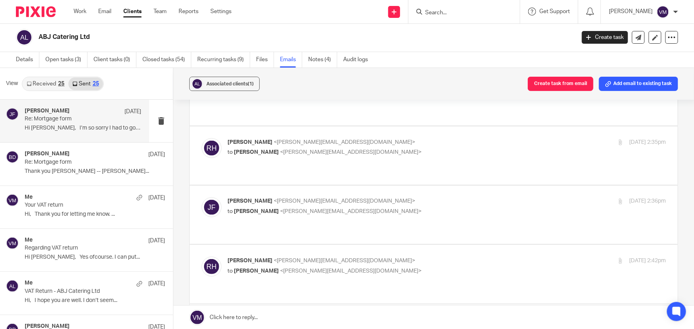
scroll to position [650, 0]
click at [401, 303] on label at bounding box center [434, 332] width 488 height 58
click at [202, 314] on input "checkbox" at bounding box center [201, 314] width 0 height 0
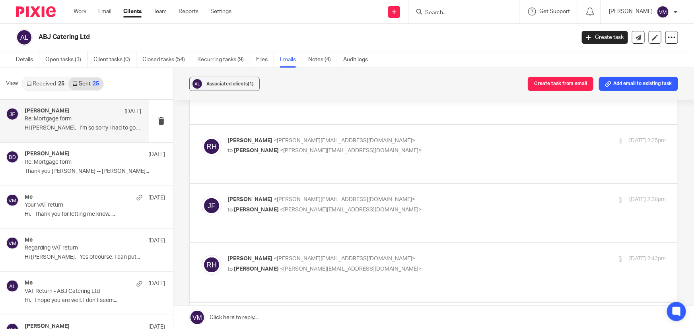
click at [202, 314] on input "checkbox" at bounding box center [201, 314] width 0 height 0
checkbox input "false"
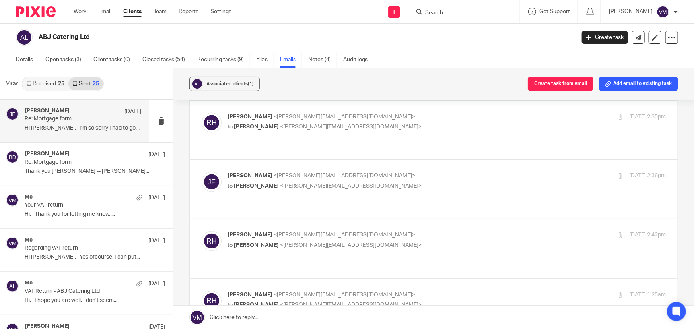
scroll to position [687, 0]
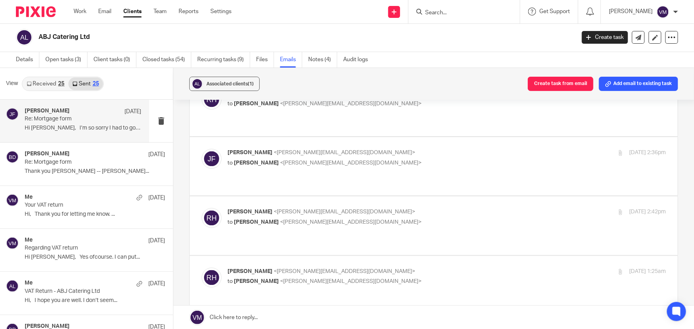
click at [469, 327] on p "Jill Fox <jill@archimediaaccounts.co.uk>" at bounding box center [373, 331] width 292 height 8
checkbox input "false"
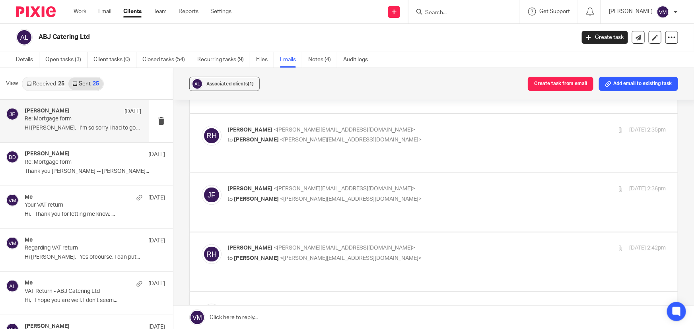
click at [52, 85] on link "Received 25" at bounding box center [46, 84] width 46 height 13
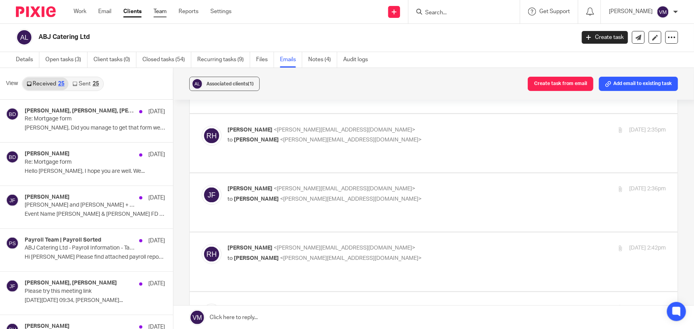
click at [162, 16] on link "Team" at bounding box center [159, 12] width 13 height 8
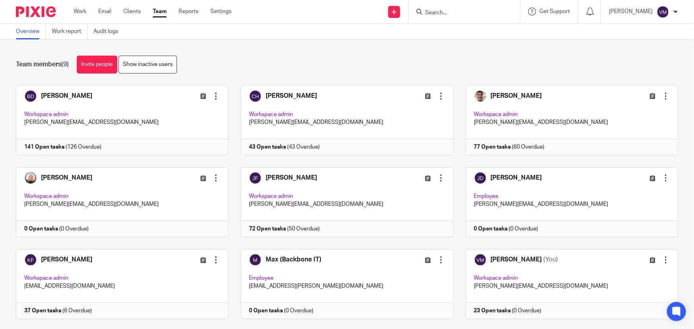
click at [160, 10] on link "Team" at bounding box center [160, 12] width 14 height 8
click at [114, 30] on link "Audit logs" at bounding box center [108, 32] width 31 height 16
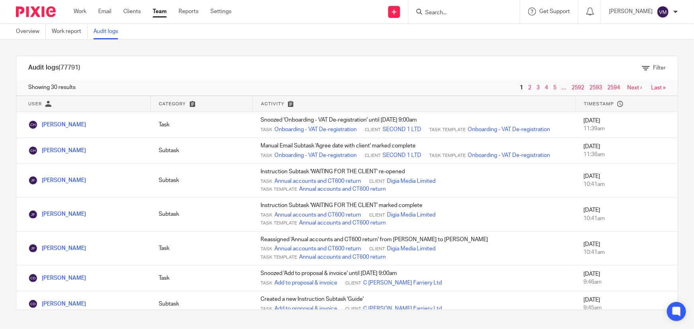
click at [163, 12] on link "Team" at bounding box center [160, 12] width 14 height 8
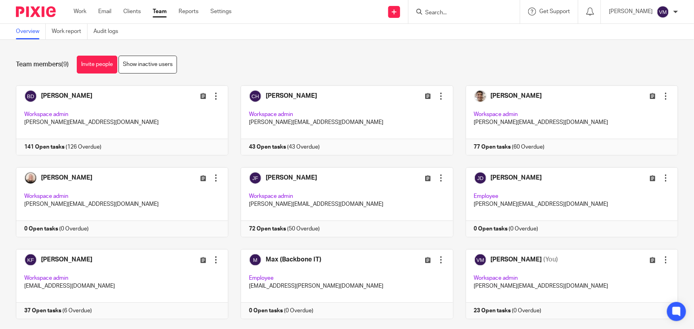
click at [462, 10] on input "Search" at bounding box center [460, 13] width 72 height 7
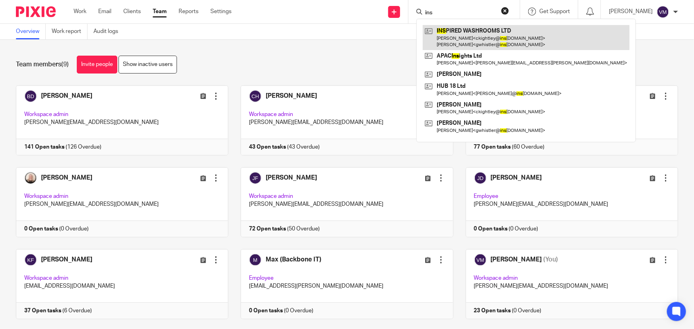
type input "ins"
click at [467, 36] on link at bounding box center [526, 37] width 207 height 25
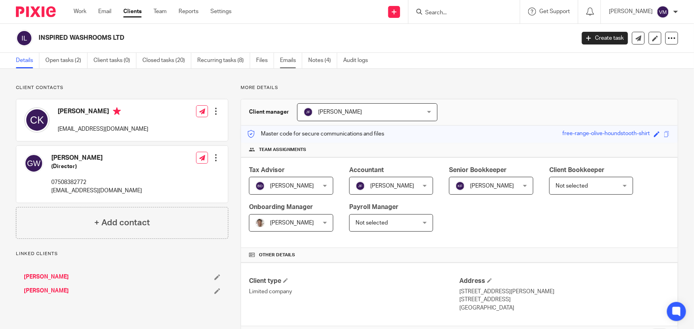
click at [292, 59] on link "Emails" at bounding box center [291, 61] width 22 height 16
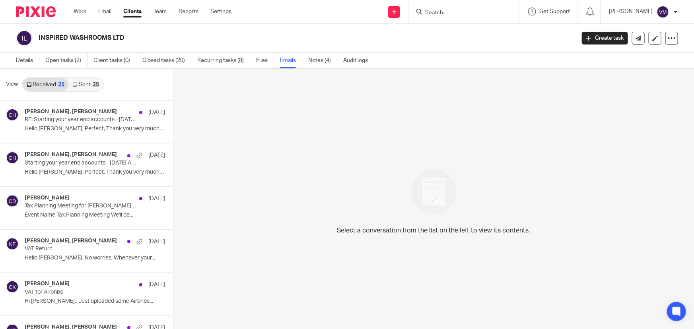
click at [88, 84] on link "Sent 25" at bounding box center [85, 84] width 34 height 13
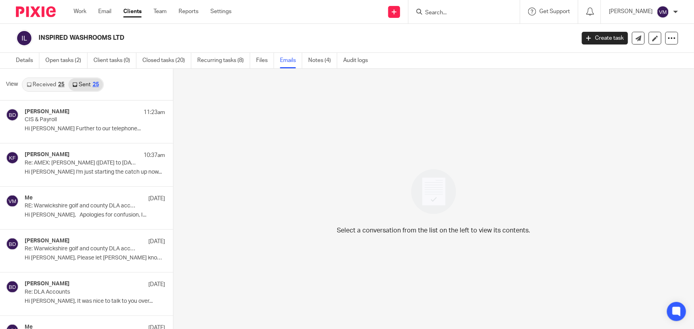
scroll to position [1, 0]
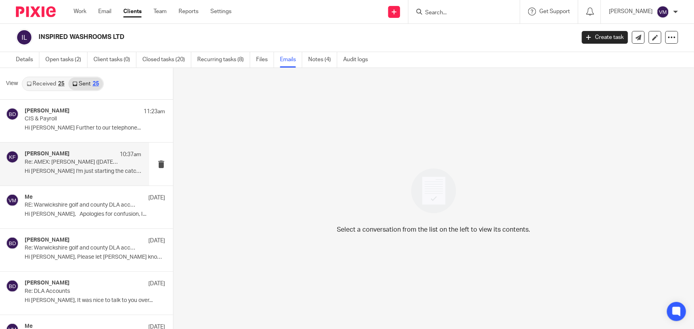
click at [76, 149] on div "Kirsty Flowerdew 10:37am Re: AMEX: Chris Kightley (11/08/25 to 17/08/25) Hi Gle…" at bounding box center [74, 164] width 149 height 43
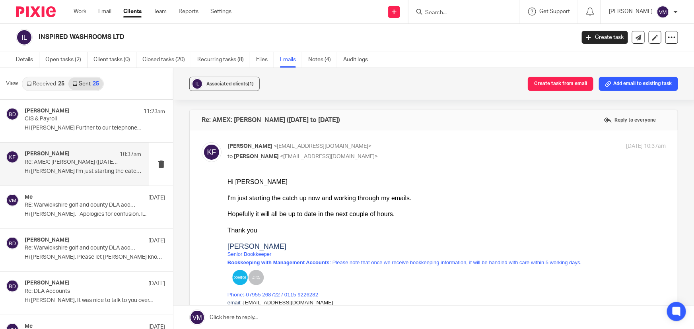
scroll to position [0, 0]
click at [63, 119] on p "CIS & Payroll" at bounding box center [71, 119] width 93 height 7
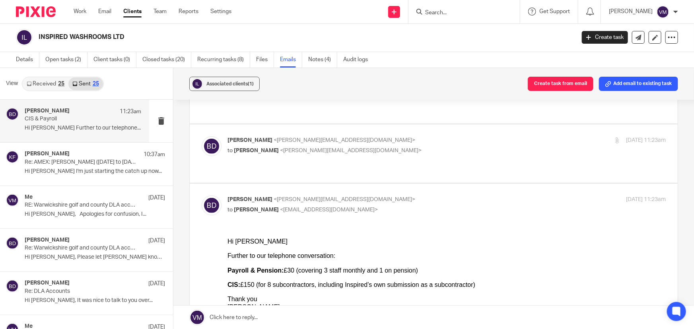
scroll to position [144, 0]
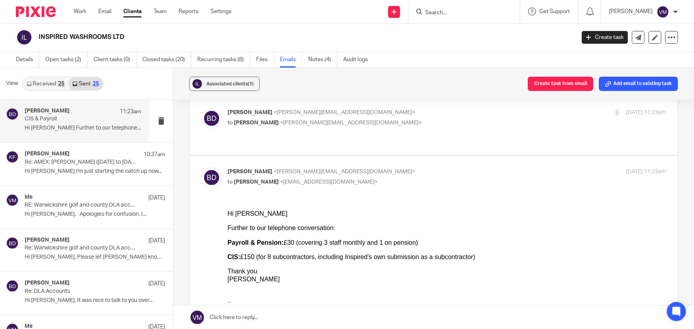
click at [202, 167] on input "checkbox" at bounding box center [201, 167] width 0 height 0
checkbox input "false"
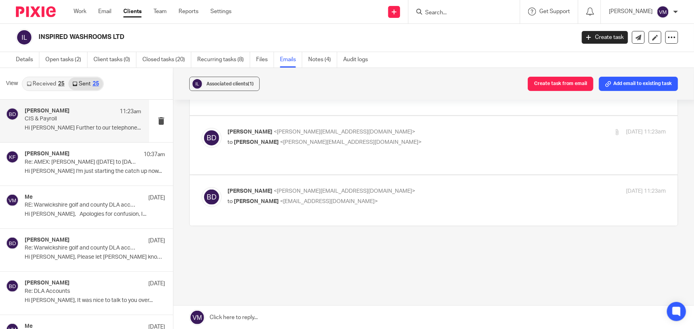
scroll to position [124, 0]
click at [502, 129] on p "Barbara Demtriou <barbara@archimediaaccounts.co.uk>" at bounding box center [373, 133] width 292 height 8
checkbox input "true"
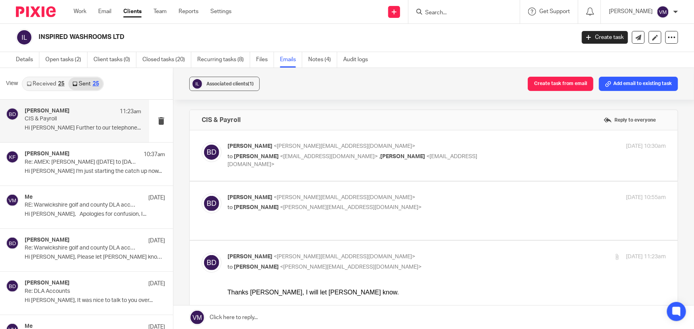
scroll to position [0, 0]
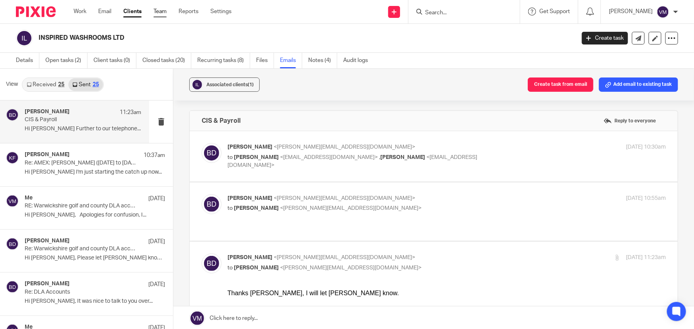
click at [159, 10] on link "Team" at bounding box center [159, 12] width 13 height 8
